Goal: Navigation & Orientation: Find specific page/section

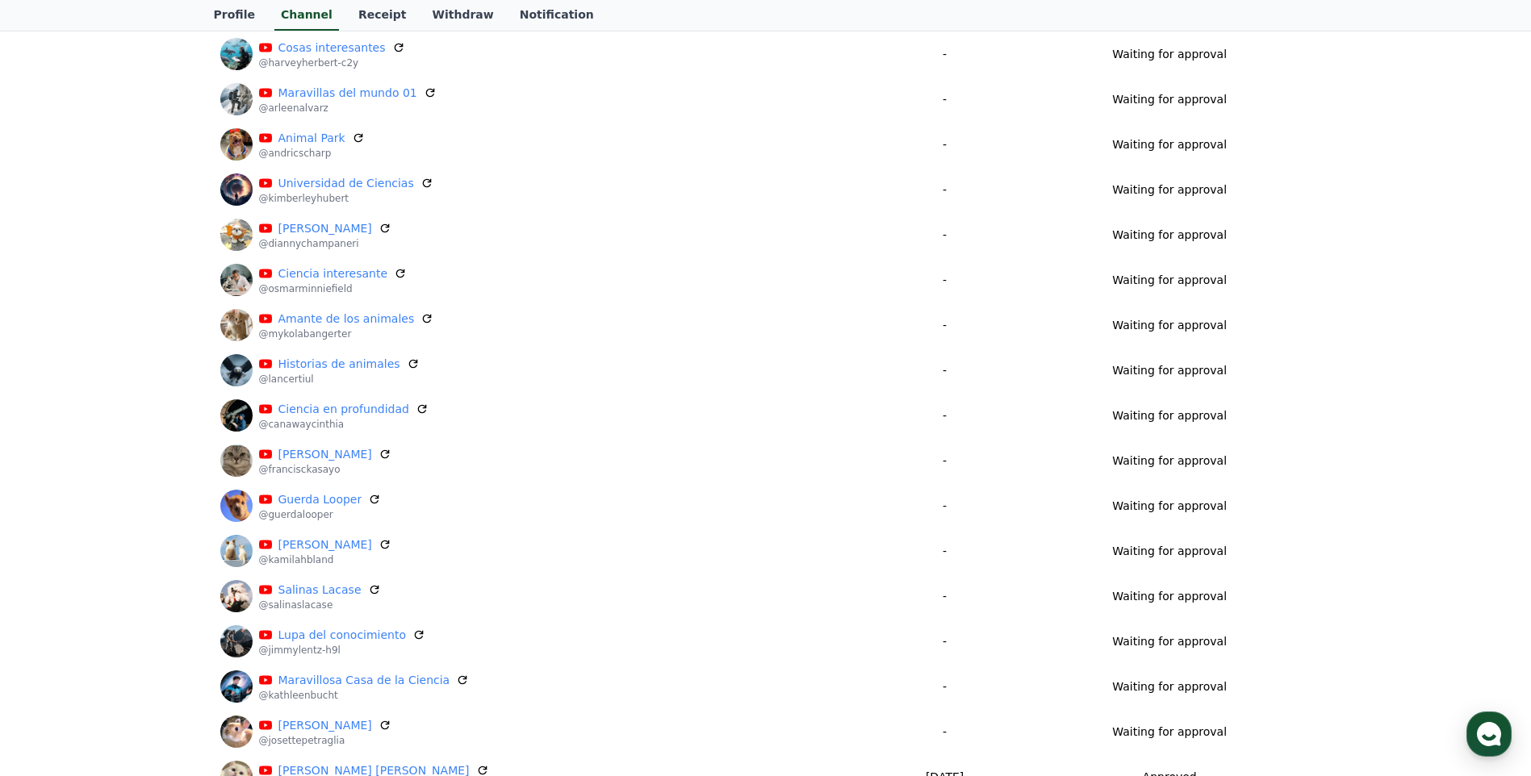
scroll to position [250, 0]
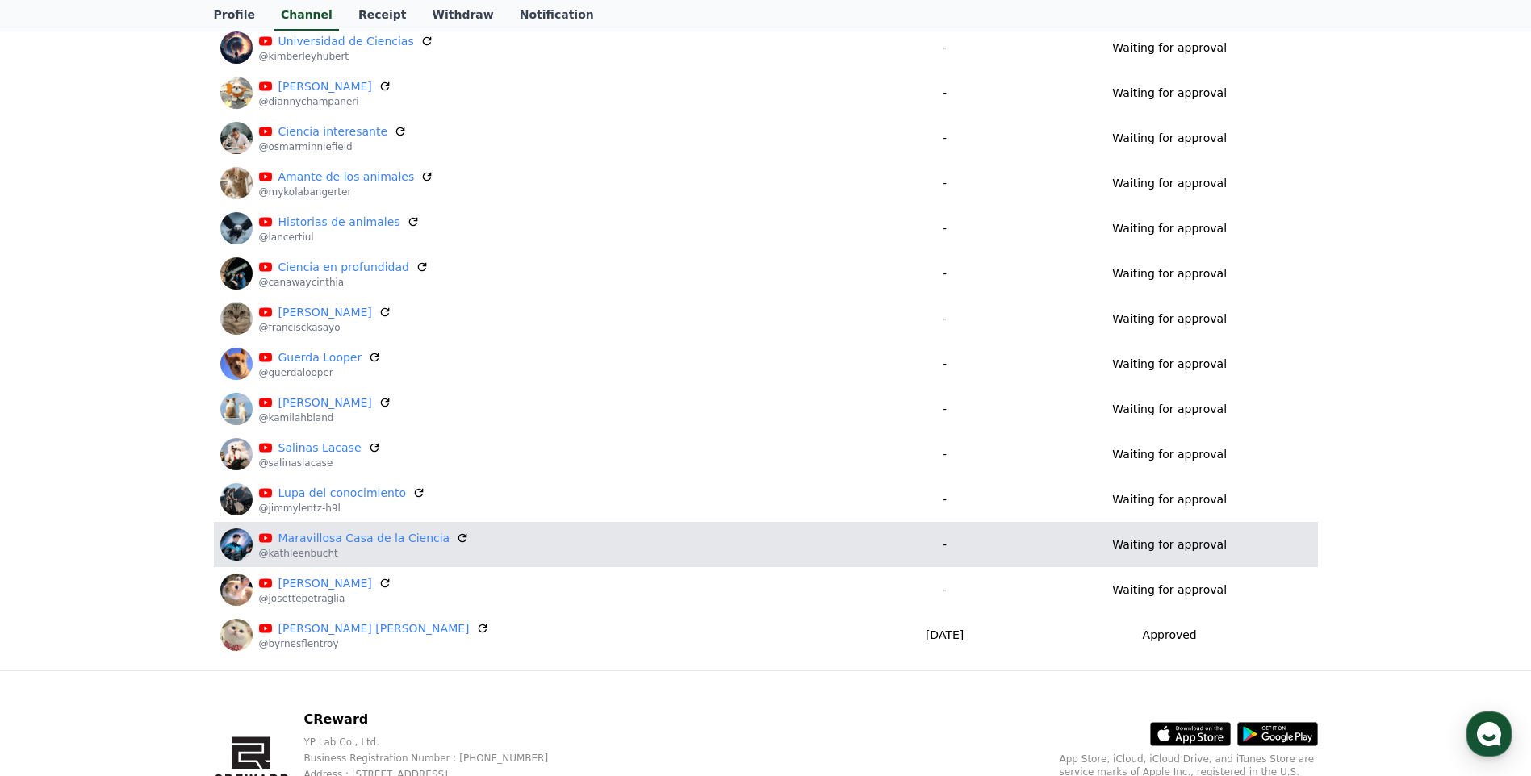
scroll to position [519, 0]
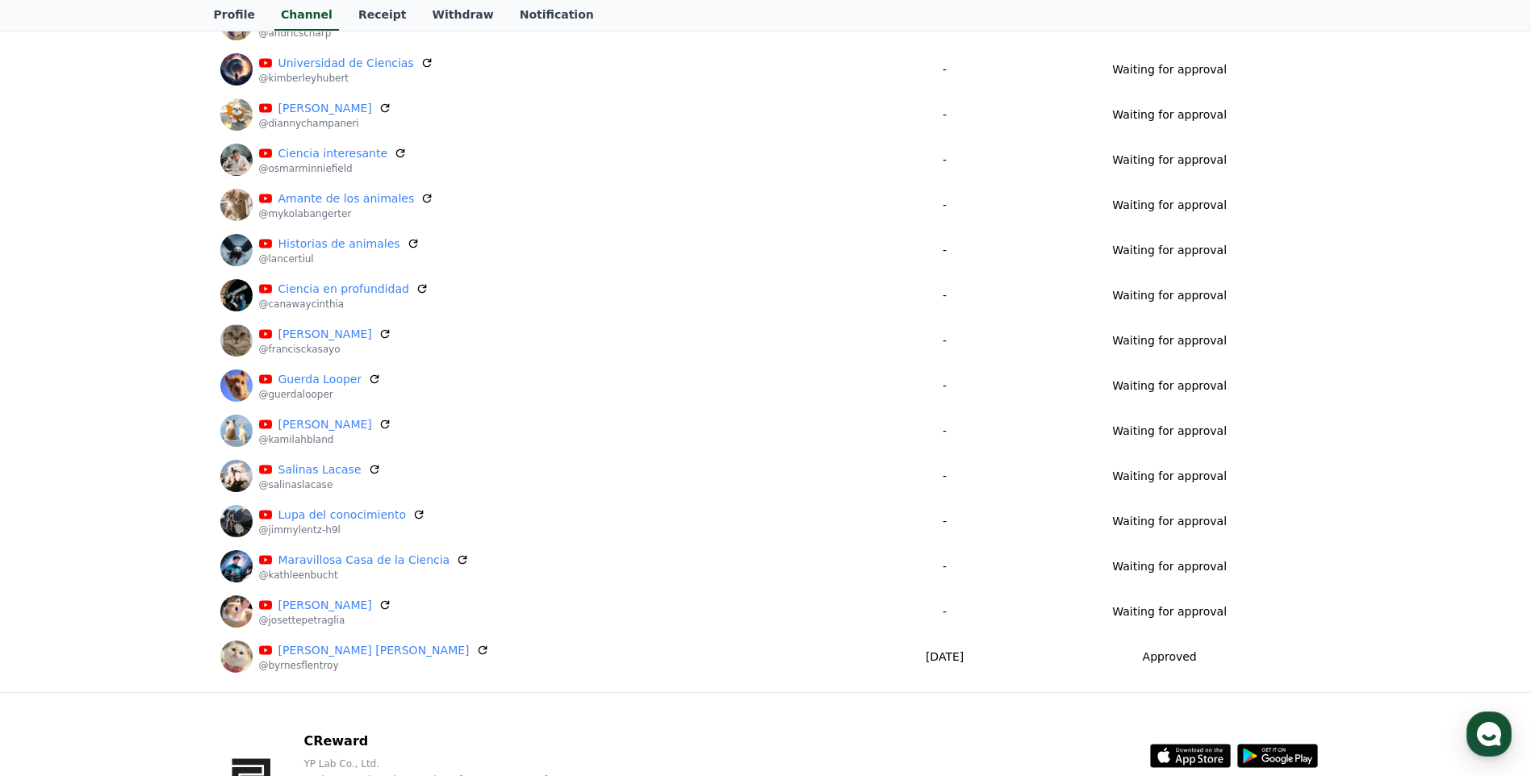
scroll to position [538, 0]
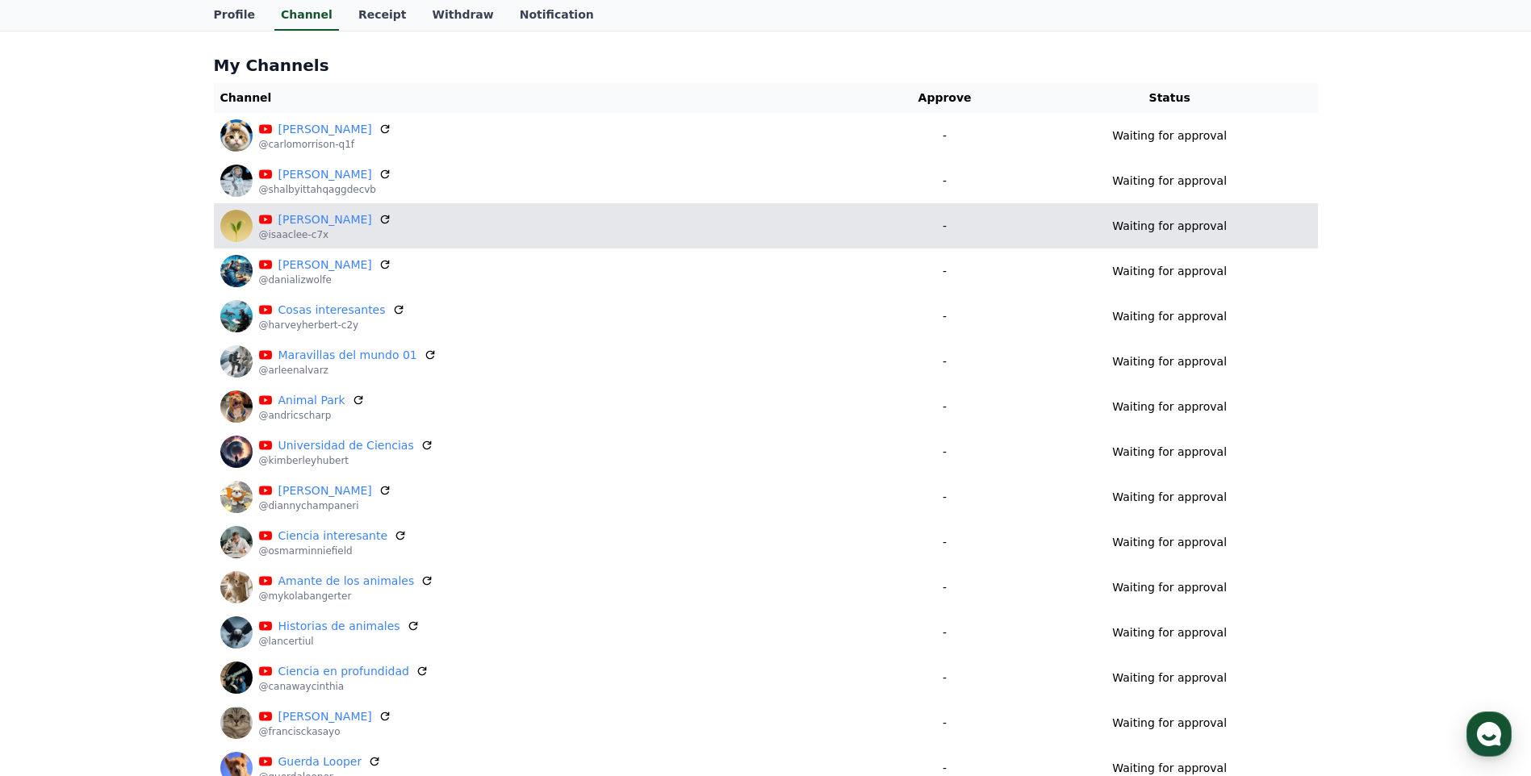
scroll to position [115, 0]
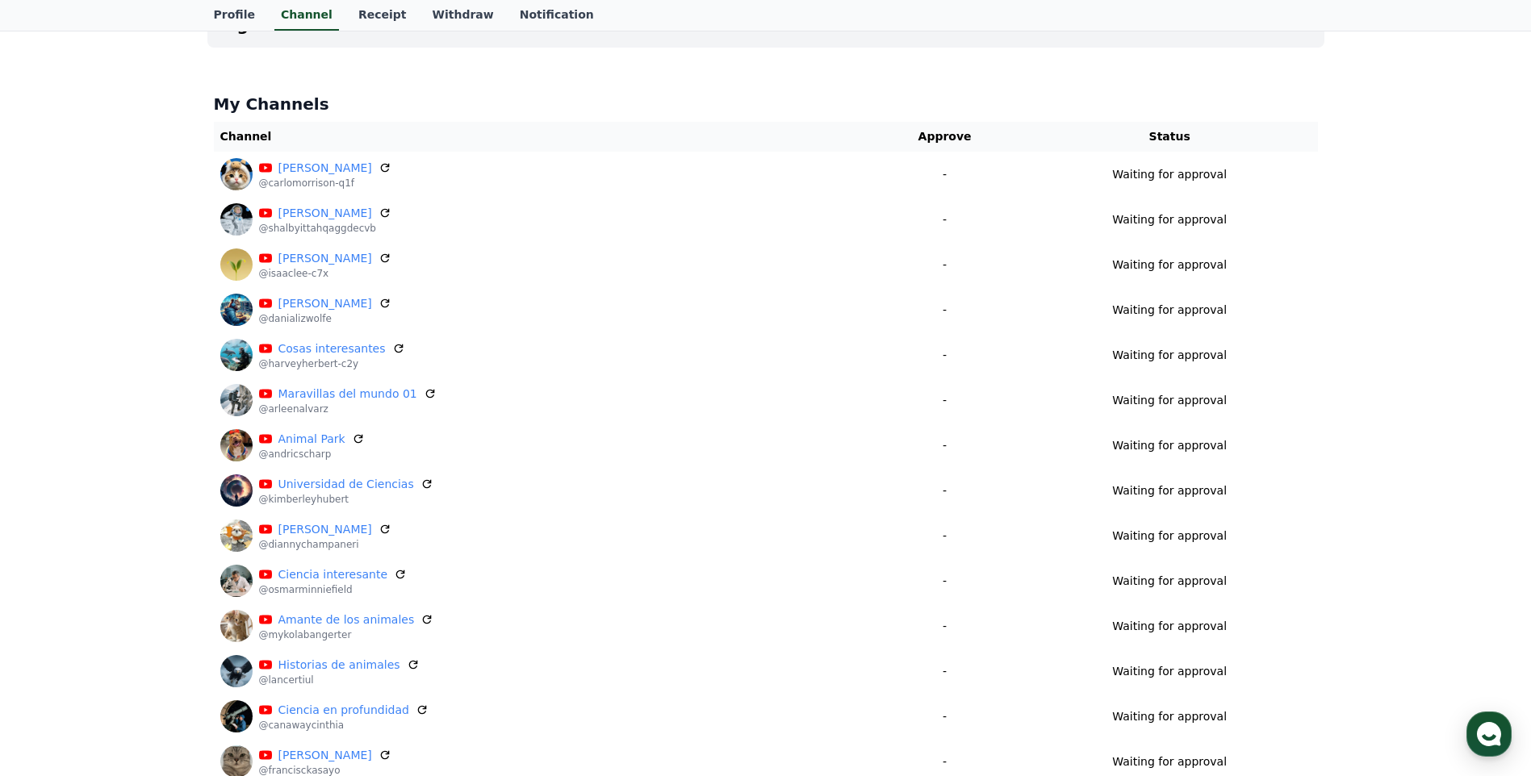
click at [1473, 712] on button "CReward Chat Button" at bounding box center [1488, 734] width 45 height 45
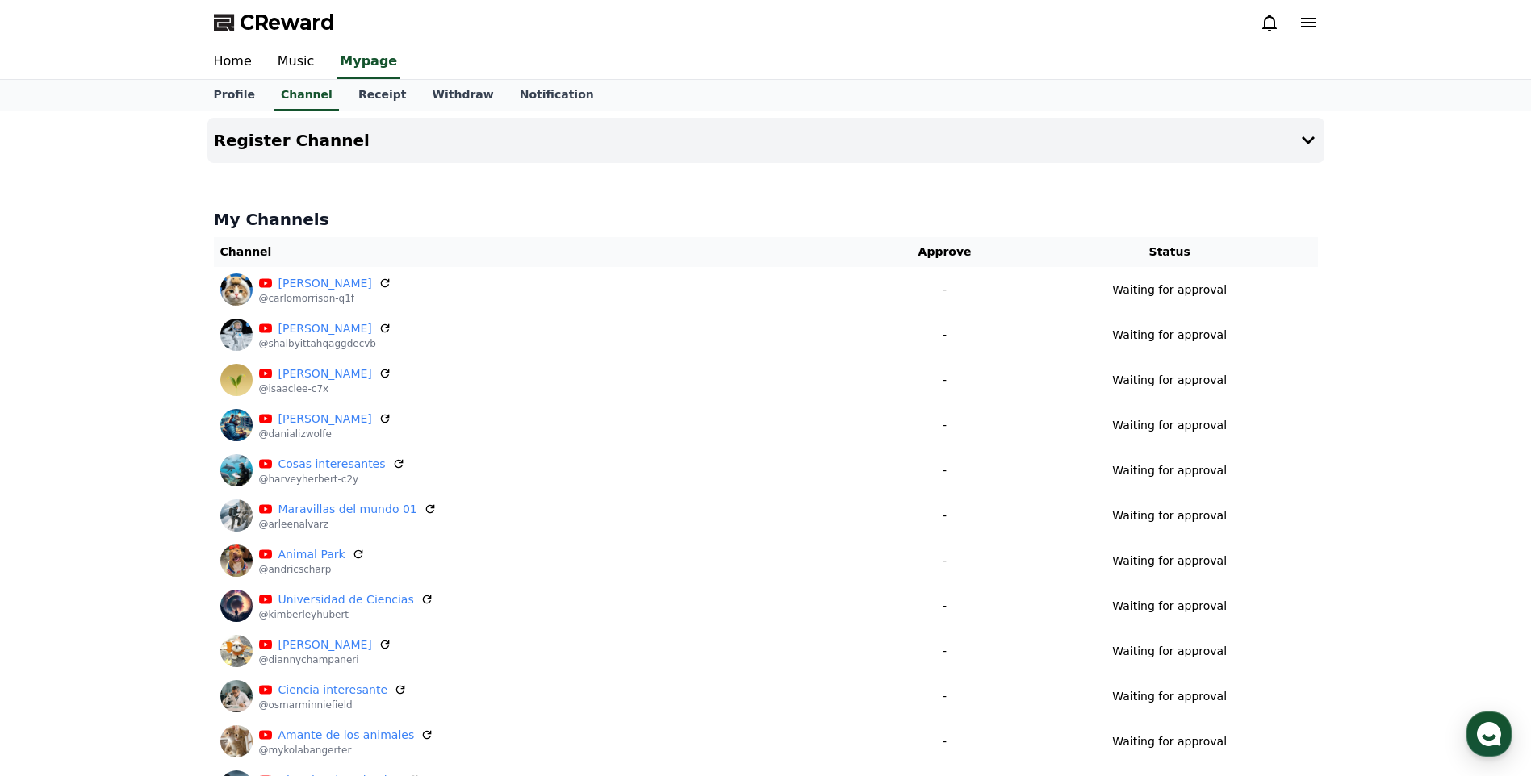
scroll to position [538, 0]
